Goal: Transaction & Acquisition: Purchase product/service

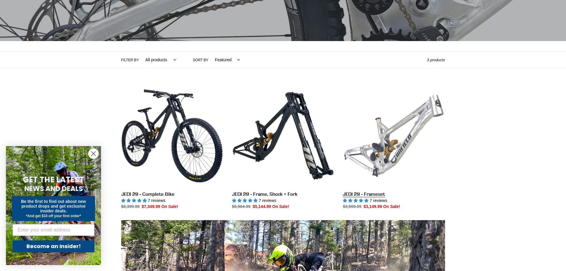
click at [392, 142] on link "JEDI 29 - Frameset" at bounding box center [394, 147] width 102 height 125
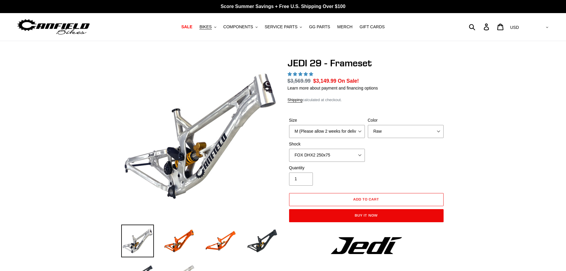
select select "highest-rating"
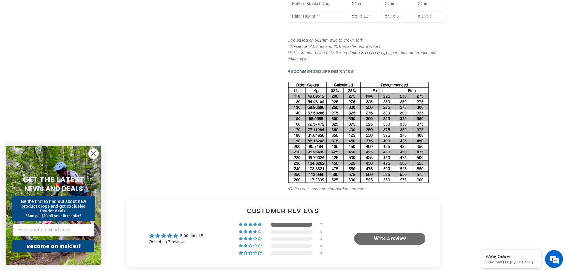
click at [300, 118] on img at bounding box center [358, 132] width 143 height 103
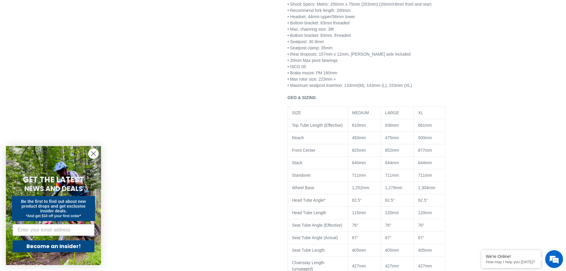
scroll to position [327, 0]
